Goal: Find specific page/section: Find specific page/section

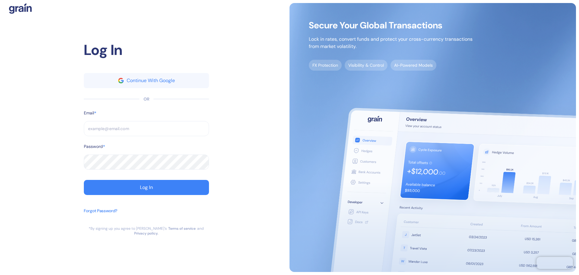
click at [170, 123] on input "text" at bounding box center [146, 128] width 125 height 15
click at [135, 132] on input "text" at bounding box center [146, 128] width 125 height 15
paste input "[EMAIL_ADDRESS][DOMAIN_NAME]"
type input "[EMAIL_ADDRESS][DOMAIN_NAME]"
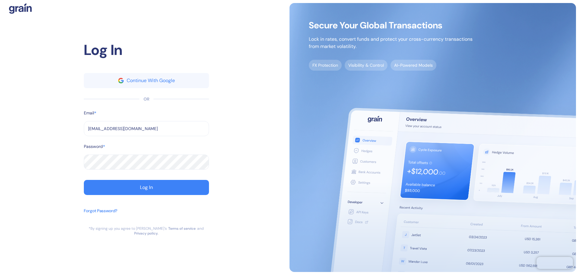
type input "[EMAIL_ADDRESS][DOMAIN_NAME]"
click at [137, 187] on button "Log In" at bounding box center [146, 187] width 125 height 15
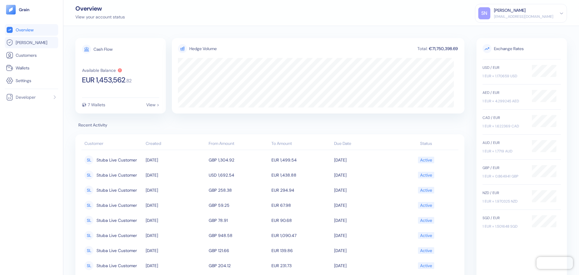
click at [33, 45] on link "[PERSON_NAME]" at bounding box center [31, 42] width 51 height 7
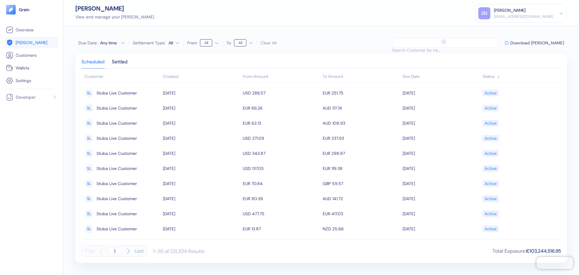
click at [168, 78] on div "Created" at bounding box center [201, 76] width 77 height 6
click at [173, 77] on div "Created" at bounding box center [201, 76] width 77 height 6
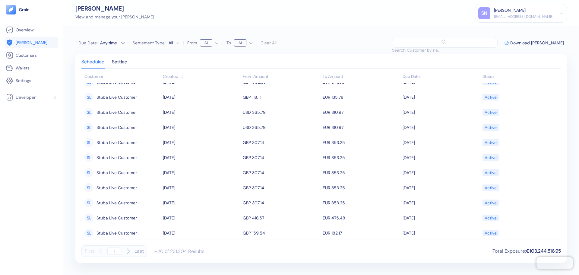
scroll to position [150, 0]
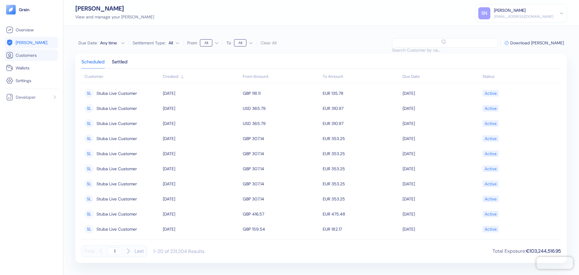
click at [28, 54] on span "Customers" at bounding box center [26, 55] width 21 height 6
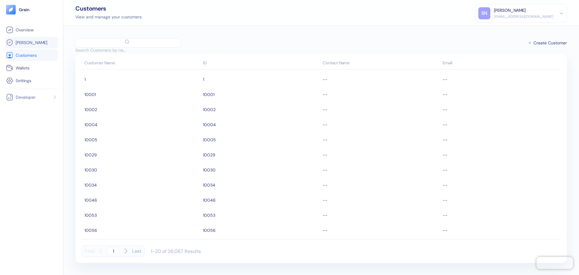
click at [31, 44] on link "[PERSON_NAME]" at bounding box center [31, 42] width 51 height 7
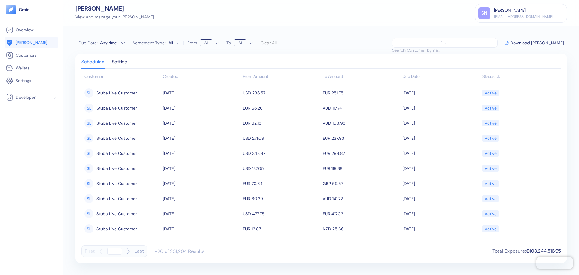
click at [109, 74] on th "Customer" at bounding box center [121, 77] width 80 height 12
click at [443, 45] on input "text" at bounding box center [417, 50] width 51 height 10
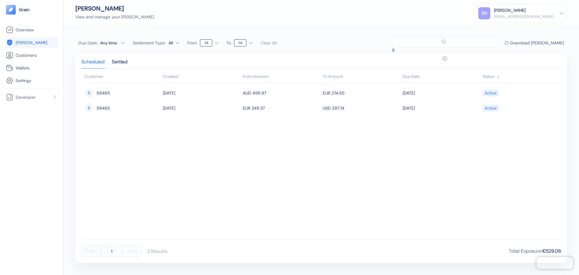
type input "5"
click at [537, 44] on span "Download [PERSON_NAME]" at bounding box center [537, 43] width 54 height 4
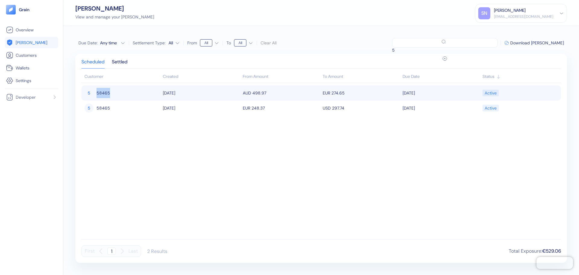
drag, startPoint x: 111, startPoint y: 93, endPoint x: 98, endPoint y: 93, distance: 13.6
click at [98, 93] on div "5 58465" at bounding box center [121, 93] width 75 height 10
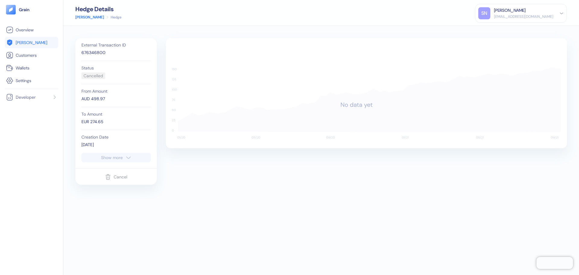
click at [91, 53] on div "676346800" at bounding box center [115, 52] width 69 height 6
copy div "676346800"
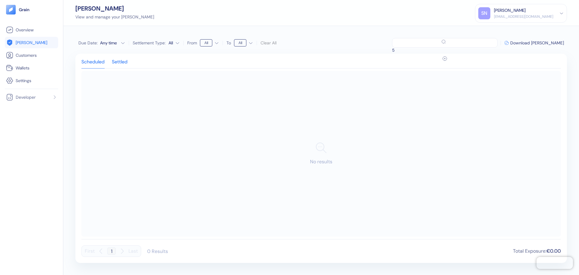
click at [124, 63] on div "Settled" at bounding box center [120, 64] width 16 height 8
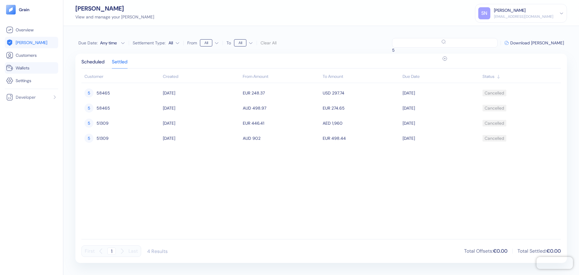
click at [29, 68] on span "Wallets" at bounding box center [23, 68] width 14 height 6
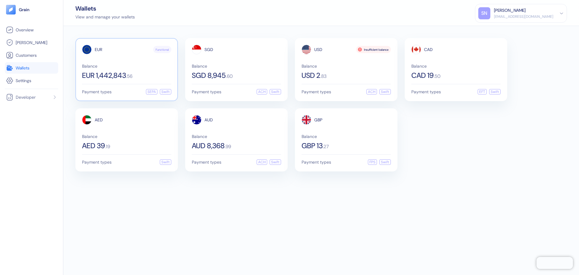
click at [143, 74] on div "EUR 1,442,843 . 56" at bounding box center [126, 75] width 89 height 7
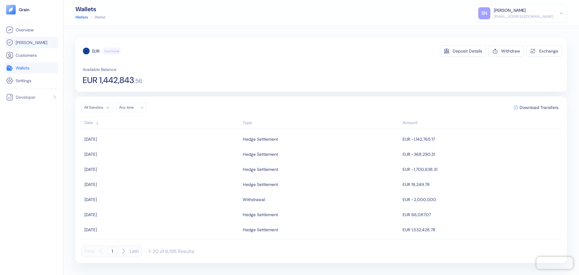
click at [26, 41] on span "[PERSON_NAME]" at bounding box center [32, 43] width 32 height 6
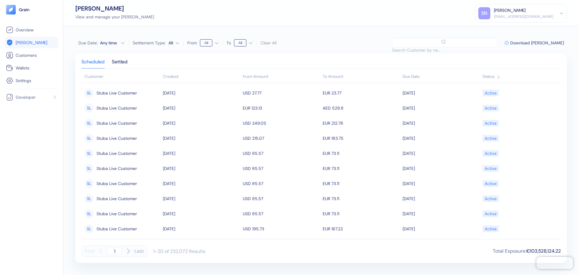
click at [430, 45] on input "text" at bounding box center [417, 50] width 51 height 10
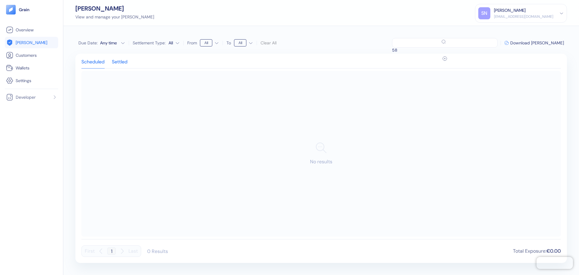
click at [118, 63] on div "Settled" at bounding box center [120, 64] width 16 height 8
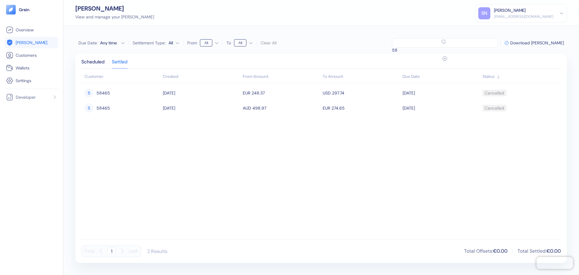
click at [357, 204] on tbody "5 58465 [DATE] EUR 248.37 USD 297.74 [DATE] Cancelled 5 58465 [DATE] AUD 498.97…" at bounding box center [321, 160] width 480 height 154
click at [443, 45] on input "58" at bounding box center [417, 50] width 51 height 10
type input "5"
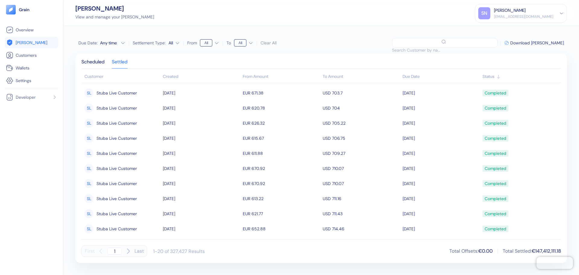
click at [176, 79] on div "Created" at bounding box center [201, 76] width 77 height 6
click at [94, 62] on div "Scheduled" at bounding box center [92, 64] width 23 height 8
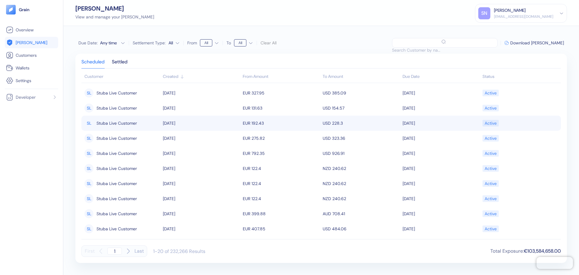
click at [170, 129] on td "[DATE]" at bounding box center [201, 123] width 80 height 15
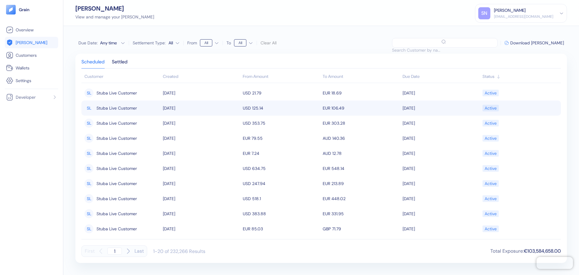
scroll to position [150, 0]
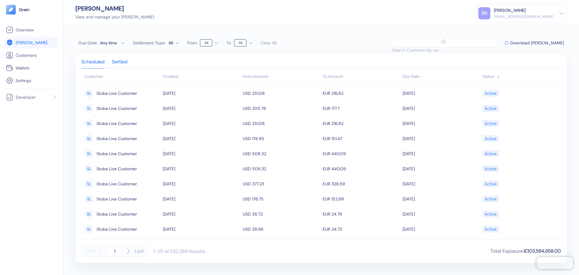
click at [123, 60] on div "Settled" at bounding box center [120, 64] width 16 height 8
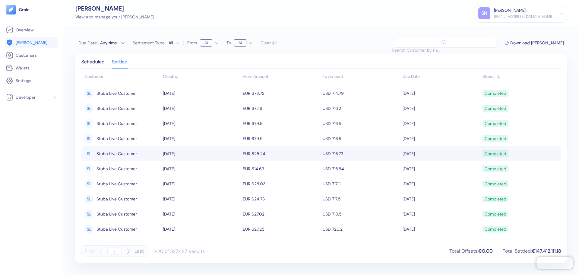
click at [119, 160] on td "[PERSON_NAME] Live Customer" at bounding box center [121, 153] width 80 height 15
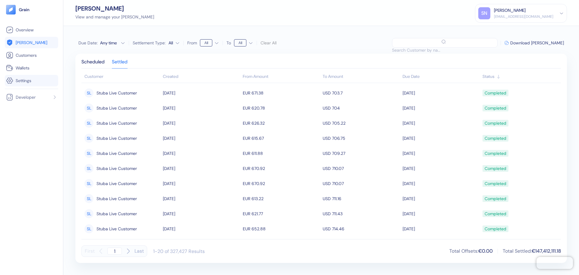
click at [36, 82] on link "Settings" at bounding box center [31, 80] width 51 height 7
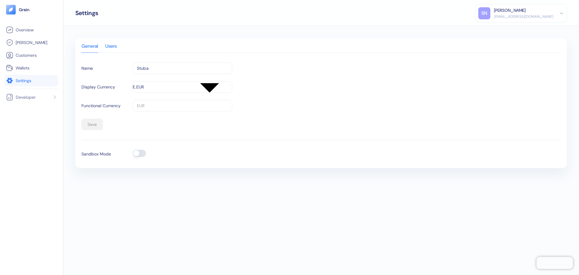
click at [111, 44] on div "Users" at bounding box center [110, 48] width 11 height 8
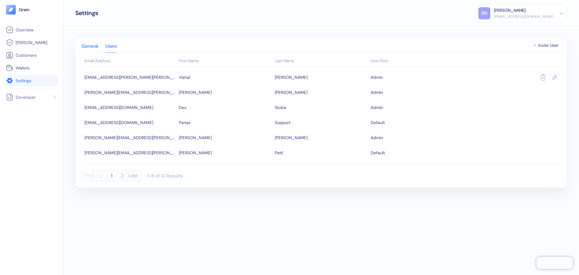
click at [88, 48] on div "General" at bounding box center [89, 48] width 17 height 8
